Goal: Task Accomplishment & Management: Complete application form

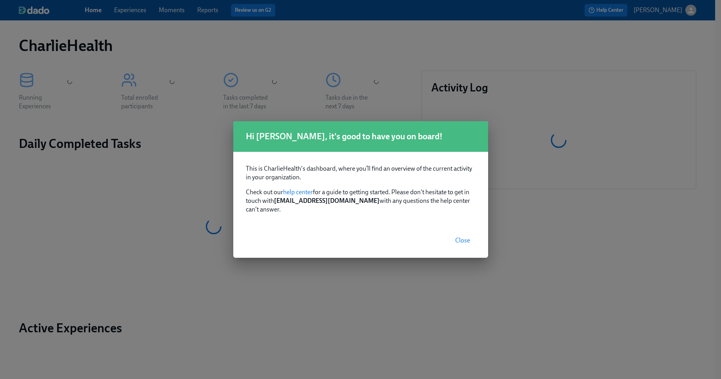
click at [466, 237] on span "Close" at bounding box center [462, 240] width 15 height 8
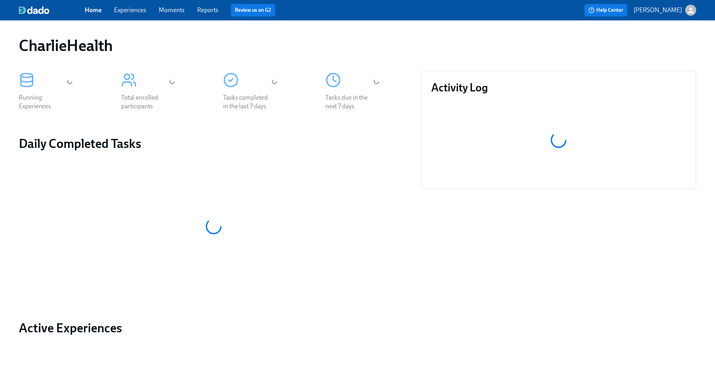
click at [125, 11] on link "Experiences" at bounding box center [130, 9] width 32 height 7
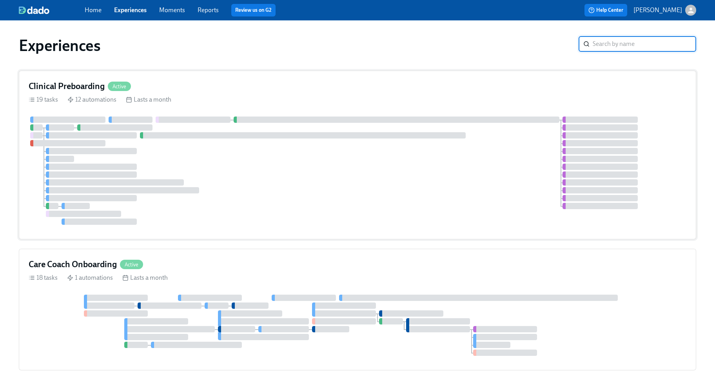
click at [235, 178] on div at bounding box center [358, 170] width 658 height 108
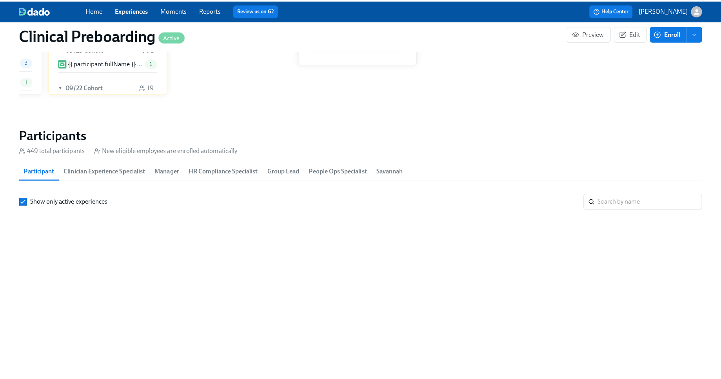
scroll to position [0, 9161]
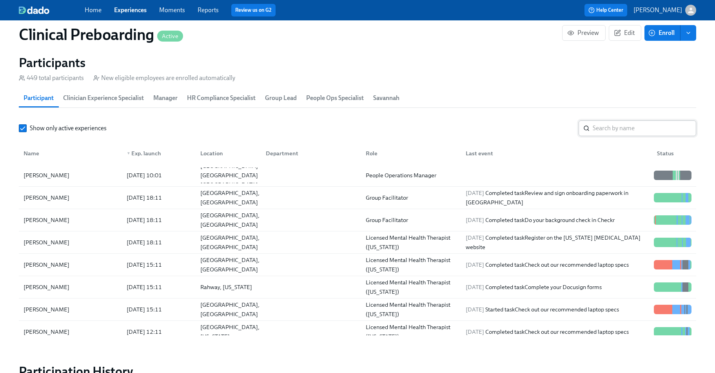
click at [631, 127] on input "search" at bounding box center [644, 128] width 103 height 16
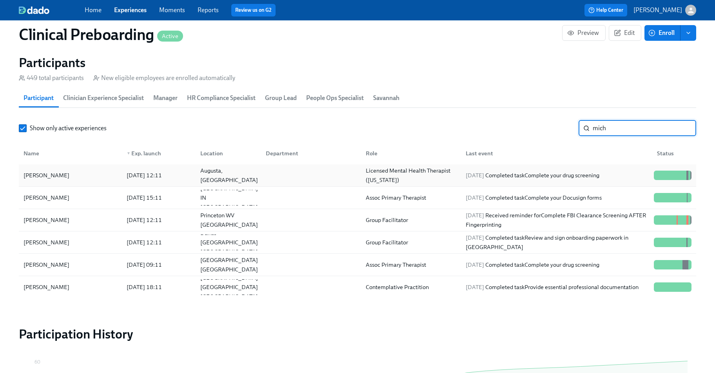
type input "mich"
click at [110, 177] on div "[PERSON_NAME]" at bounding box center [70, 175] width 100 height 16
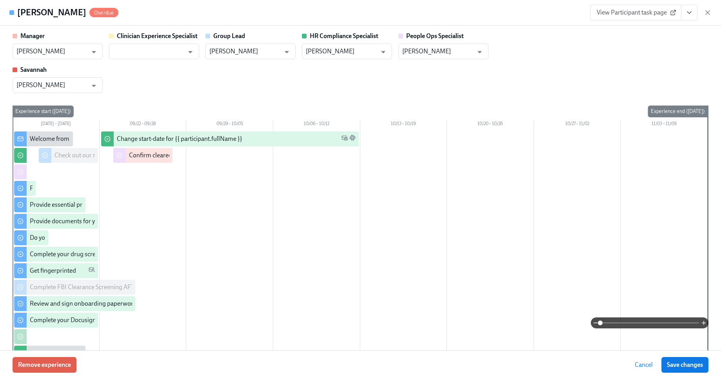
click at [688, 14] on icon "View task page" at bounding box center [689, 13] width 8 height 8
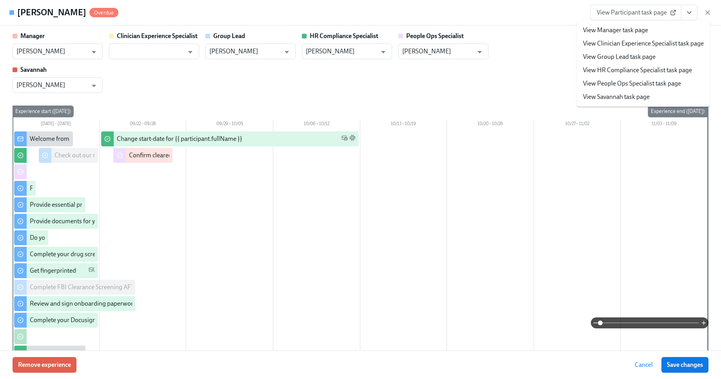
click at [629, 69] on link "View HR Compliance Specialist task page" at bounding box center [637, 70] width 109 height 9
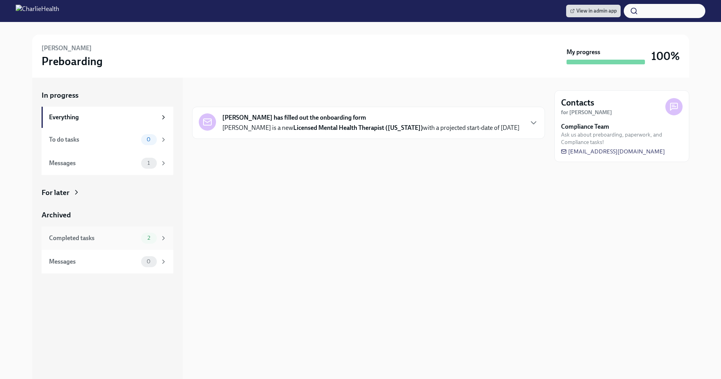
click at [125, 236] on div "Completed tasks" at bounding box center [93, 238] width 89 height 9
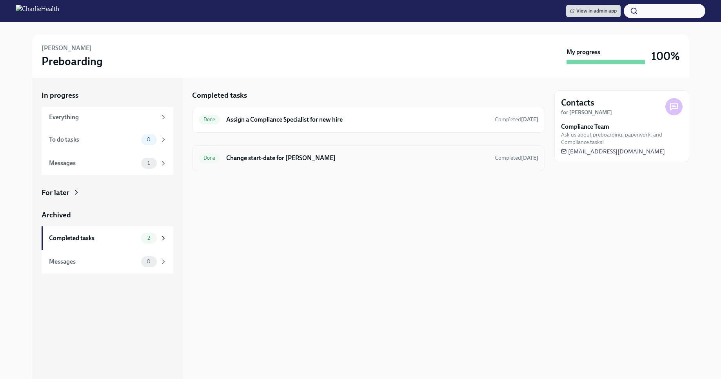
click at [241, 165] on div "Done Change start-date for [PERSON_NAME] Completed [DATE]" at bounding box center [368, 158] width 353 height 26
click at [249, 156] on h6 "Change start-date for [PERSON_NAME]" at bounding box center [357, 158] width 262 height 9
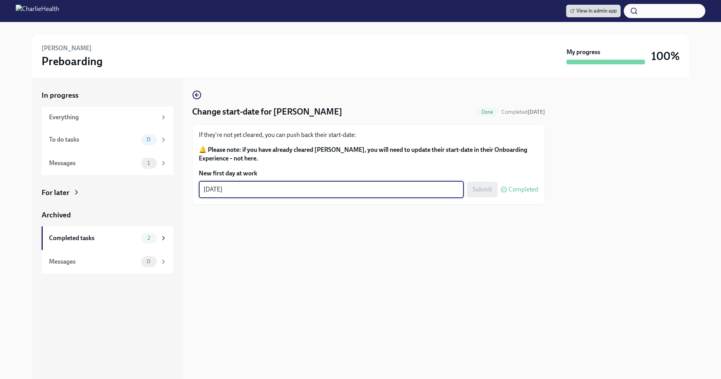
drag, startPoint x: 245, startPoint y: 188, endPoint x: 196, endPoint y: 193, distance: 48.9
click at [196, 193] on div "If they're not yet cleared, you can push back their start-date: 🔔 Please note: …" at bounding box center [368, 164] width 353 height 81
type textarea "[DATE]"
click at [312, 267] on div "Change start-date for [PERSON_NAME] Done Completed [DATE] If they're not yet cl…" at bounding box center [368, 228] width 353 height 301
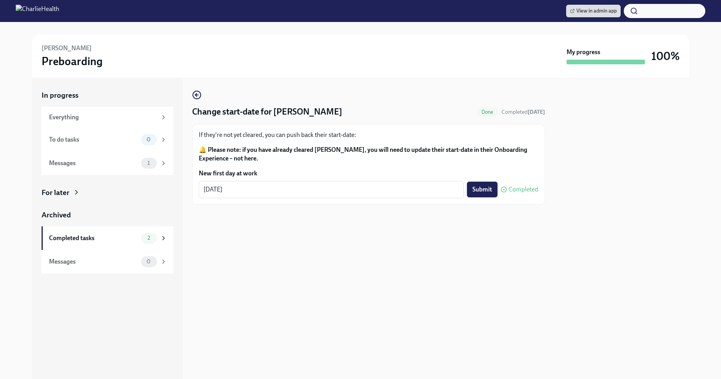
click at [488, 188] on span "Submit" at bounding box center [482, 189] width 20 height 8
